Goal: Information Seeking & Learning: Learn about a topic

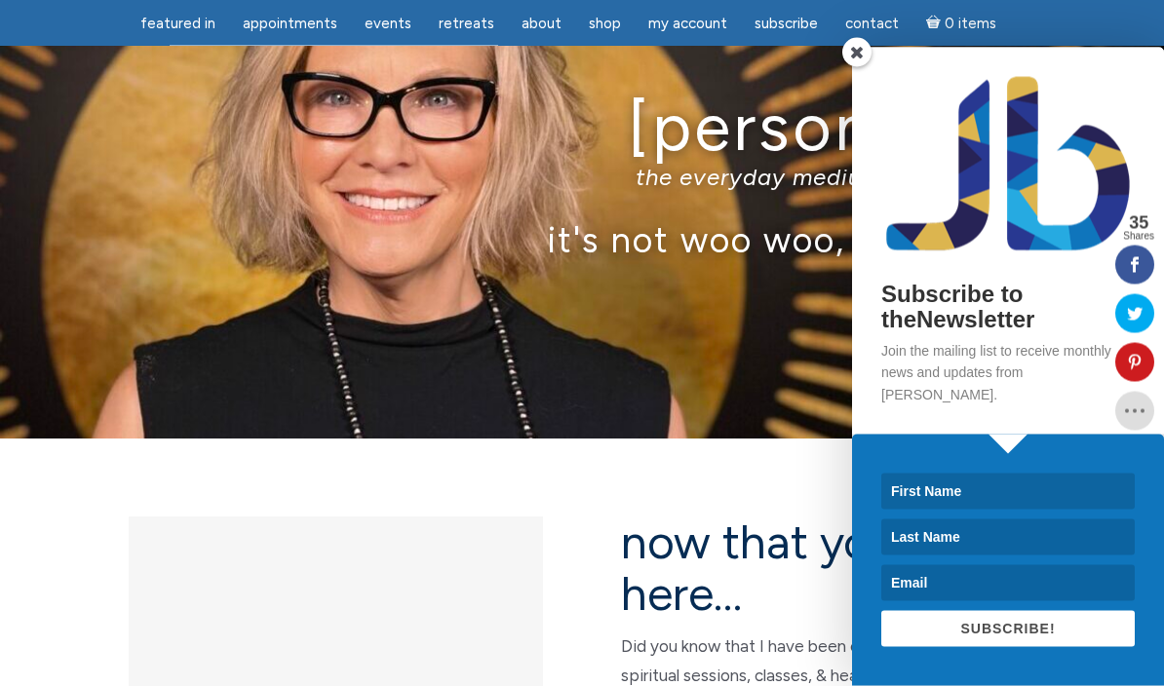
scroll to position [88, 0]
click at [859, 67] on span at bounding box center [856, 52] width 29 height 29
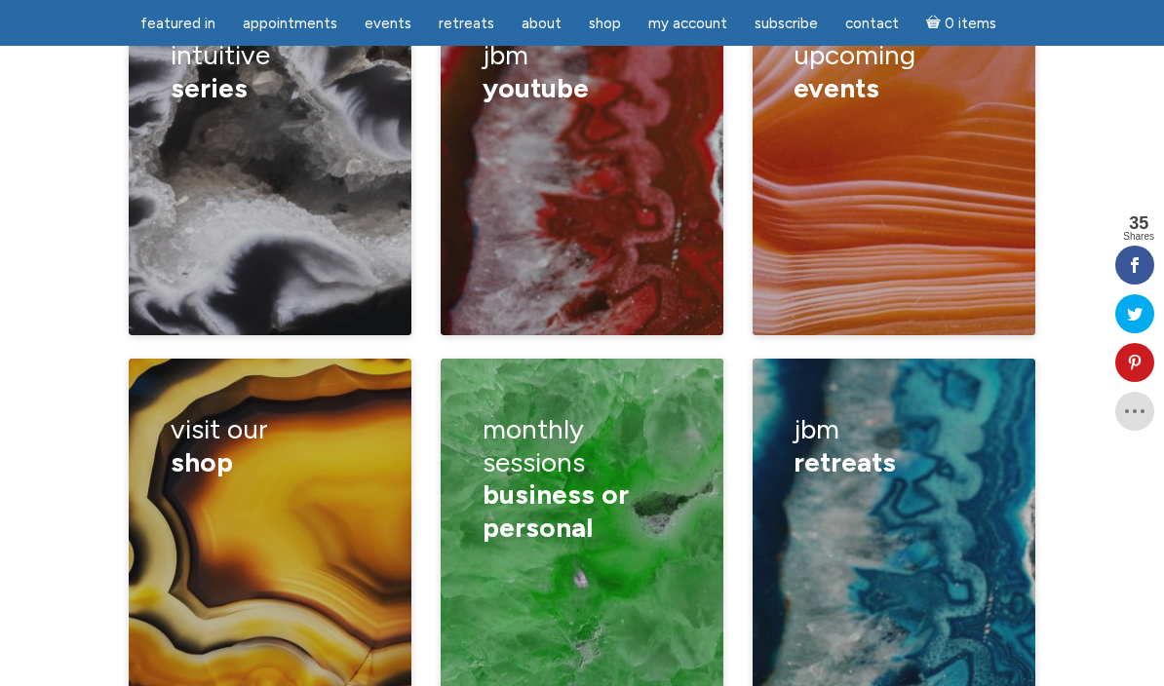
scroll to position [2912, 0]
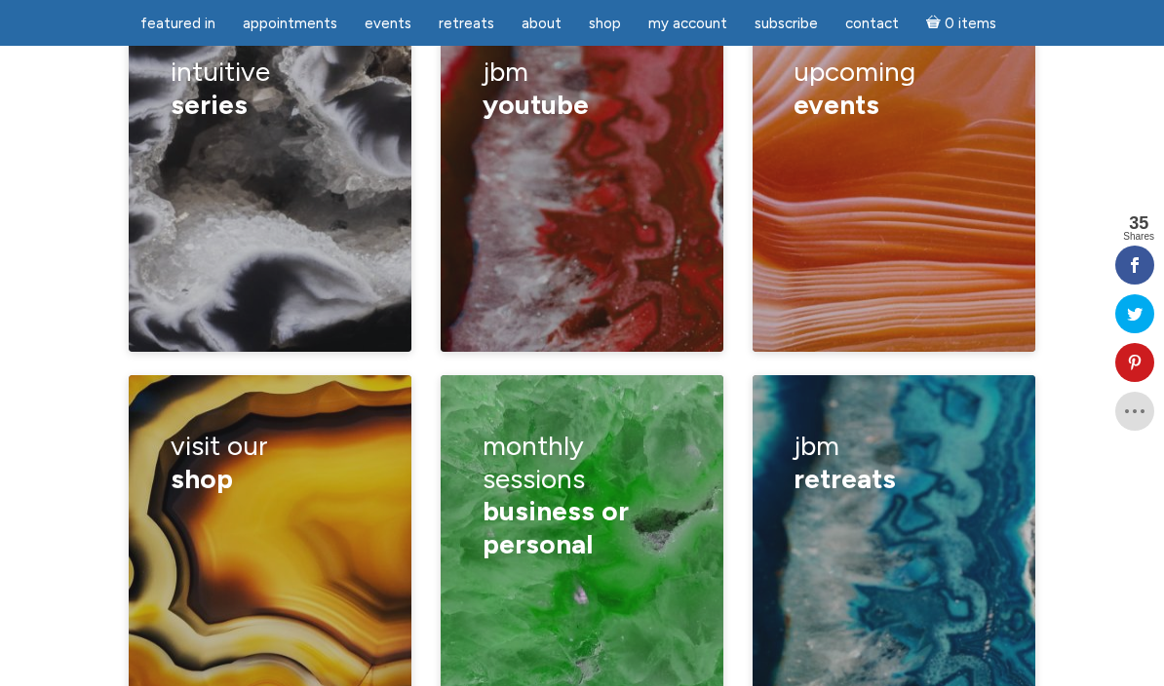
click at [199, 462] on span "shop" at bounding box center [202, 478] width 62 height 33
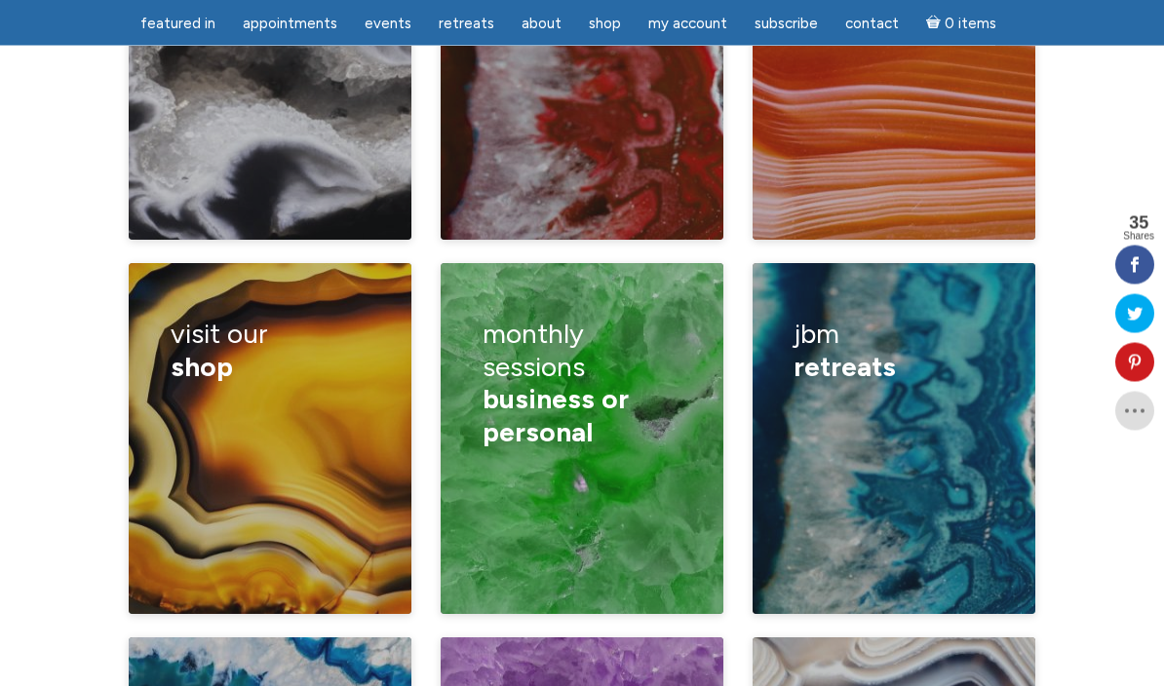
scroll to position [3024, 0]
click at [146, 394] on figcaption "visit our shop guided meditations products videos woo woo merch sharables Jamie…" at bounding box center [270, 438] width 283 height 351
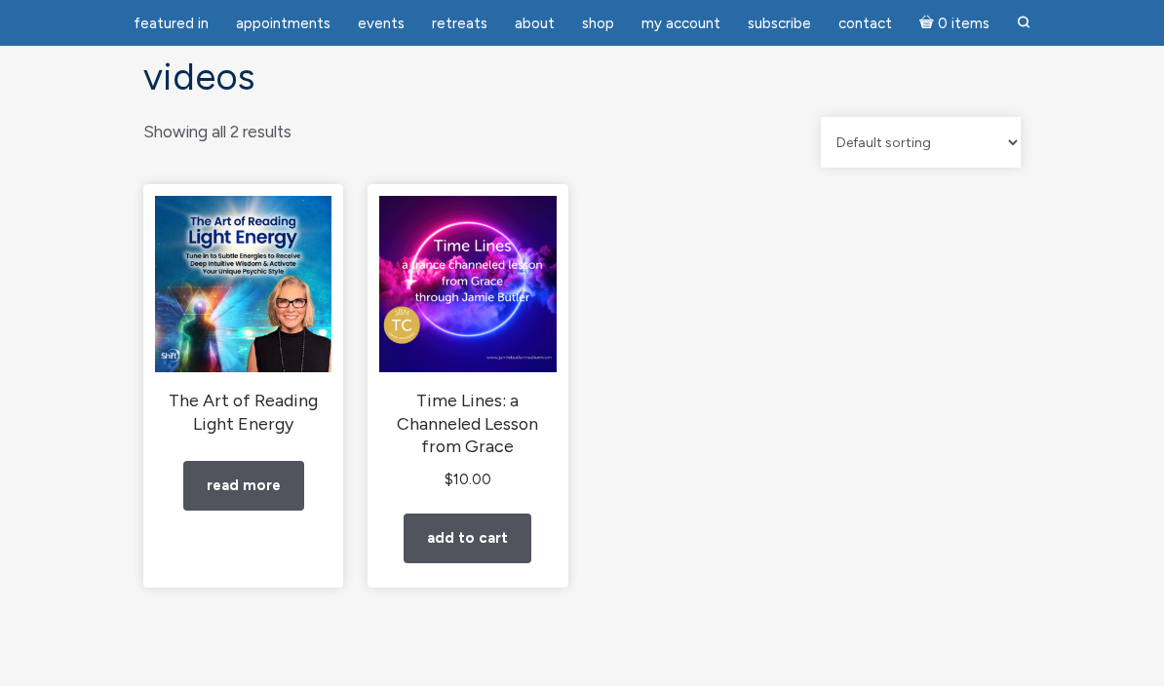
scroll to position [138, 0]
click at [214, 491] on link "Read more" at bounding box center [243, 486] width 121 height 50
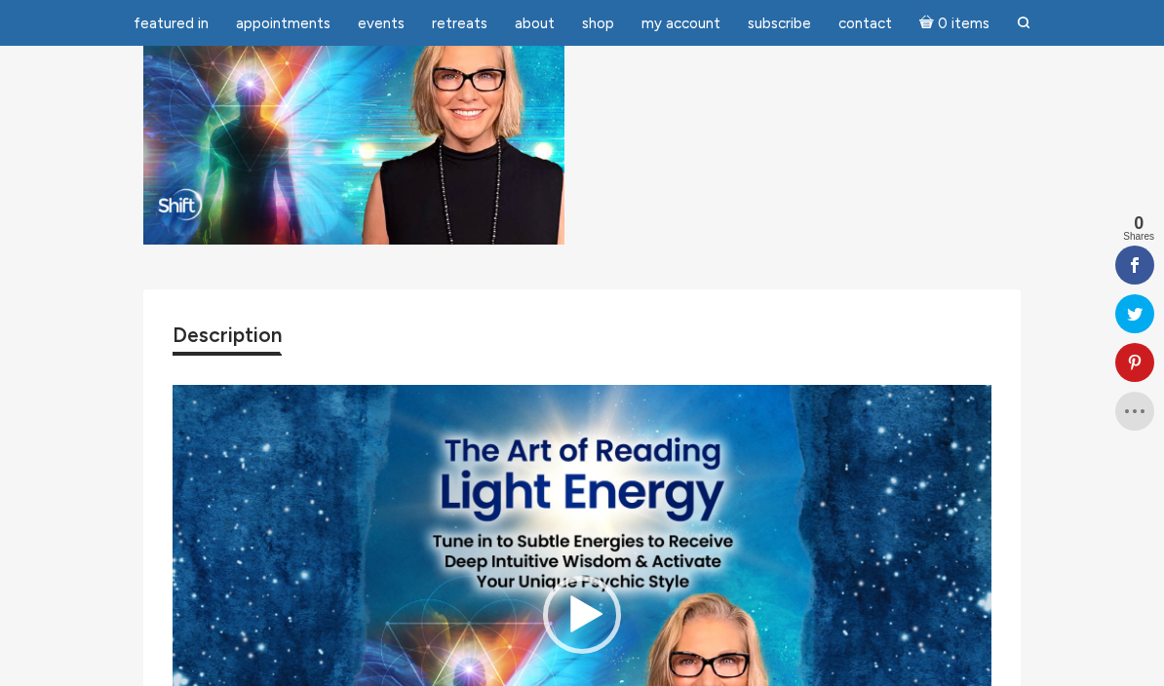
scroll to position [370, 0]
